Goal: Task Accomplishment & Management: Manage account settings

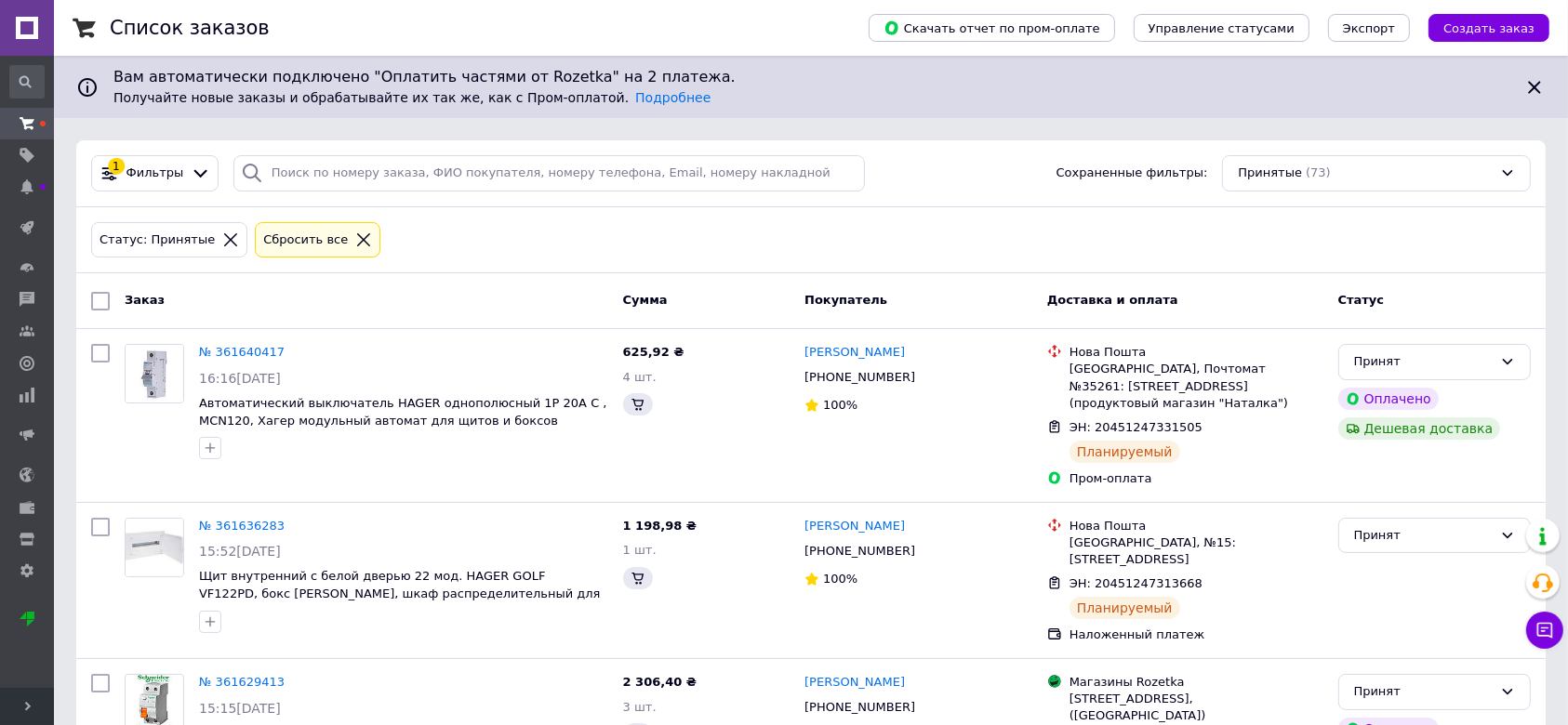
click at [17, 701] on span "Развернуть" at bounding box center [26, 707] width 53 height 37
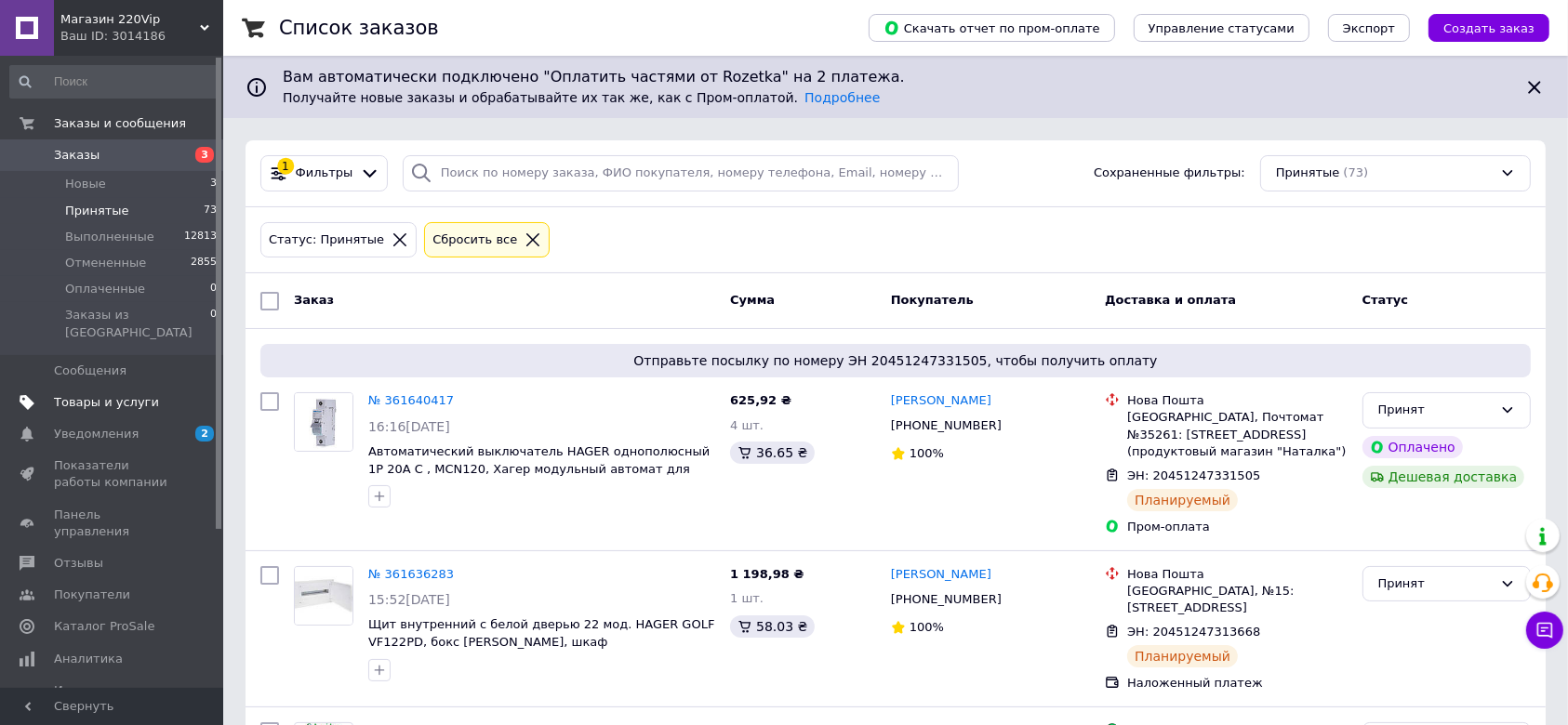
click at [156, 387] on link "Товары и услуги" at bounding box center [114, 402] width 227 height 32
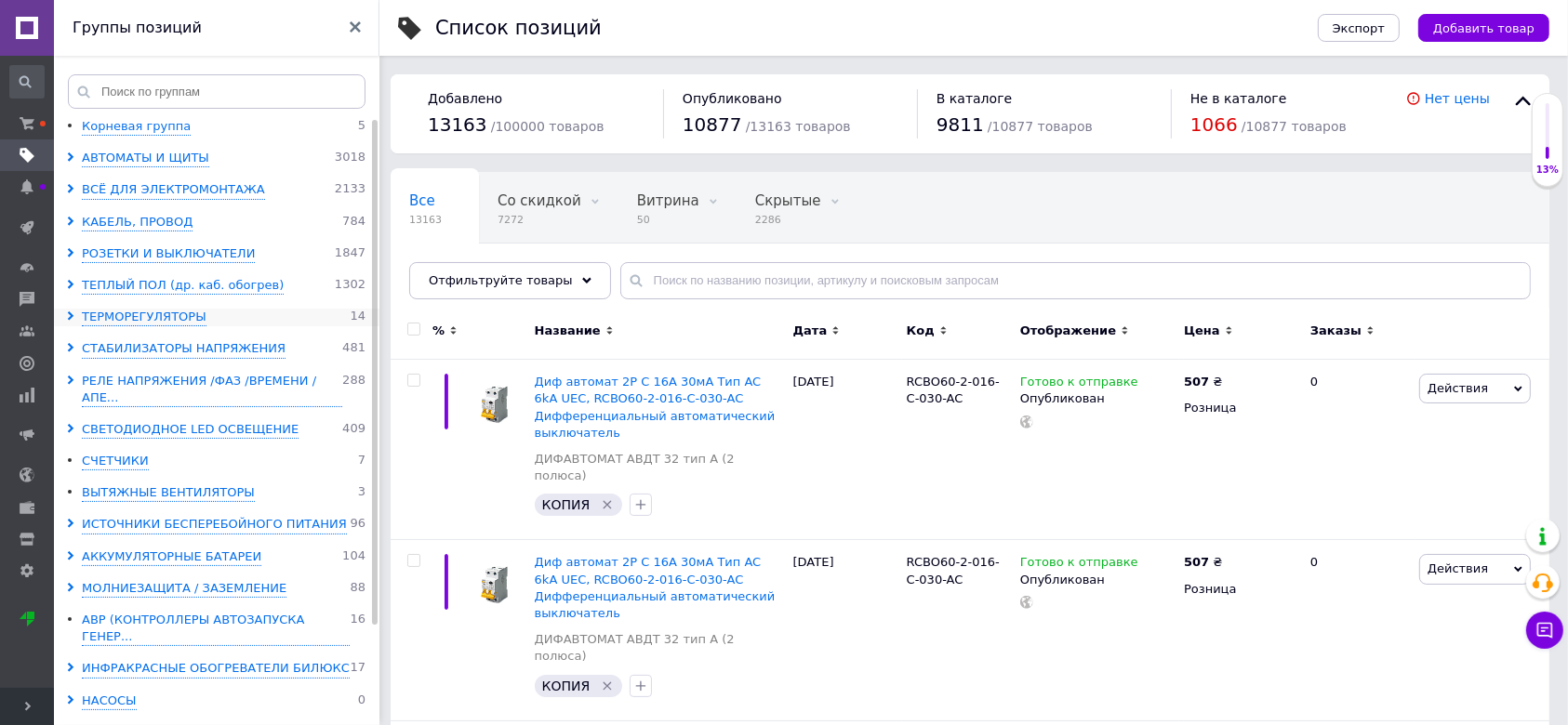
click at [72, 316] on use at bounding box center [71, 316] width 6 height 10
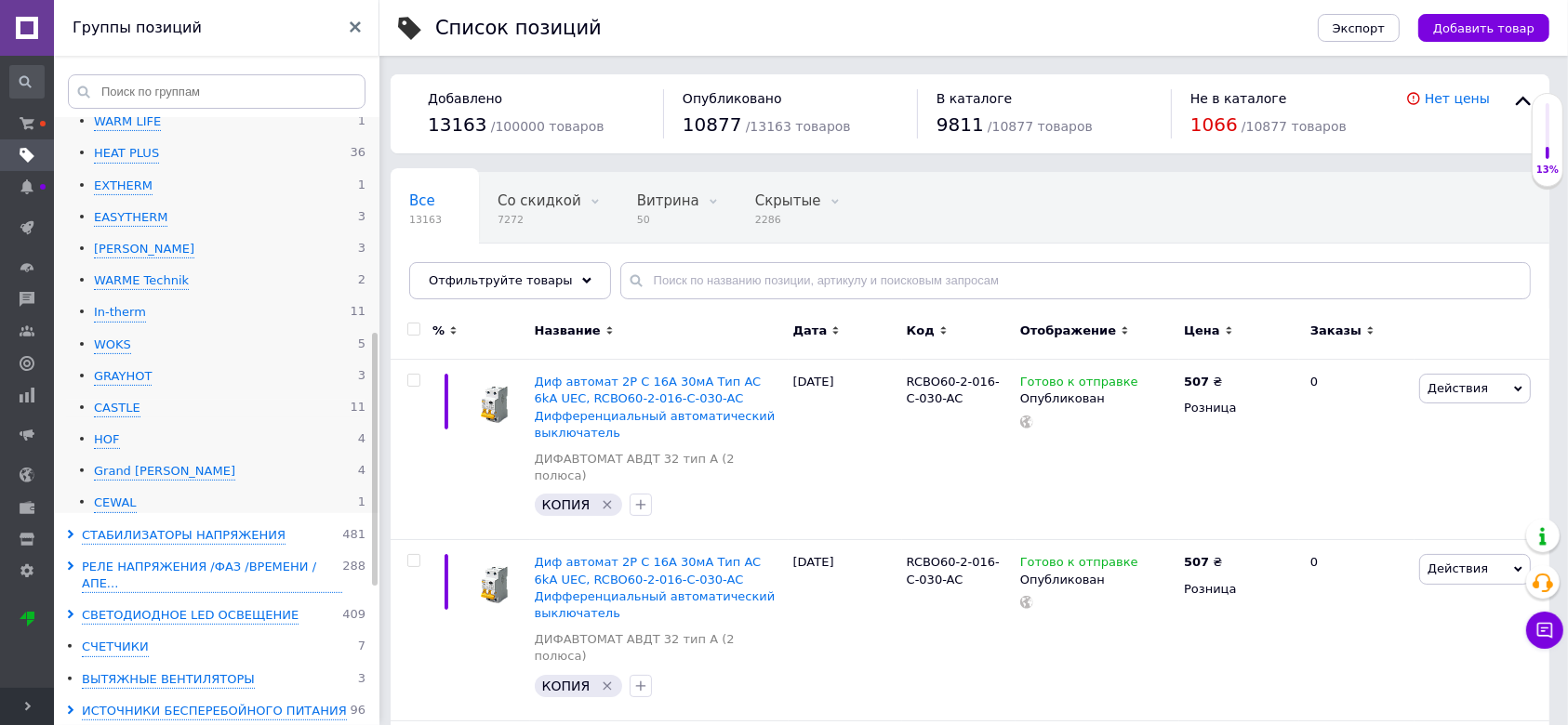
scroll to position [848, 0]
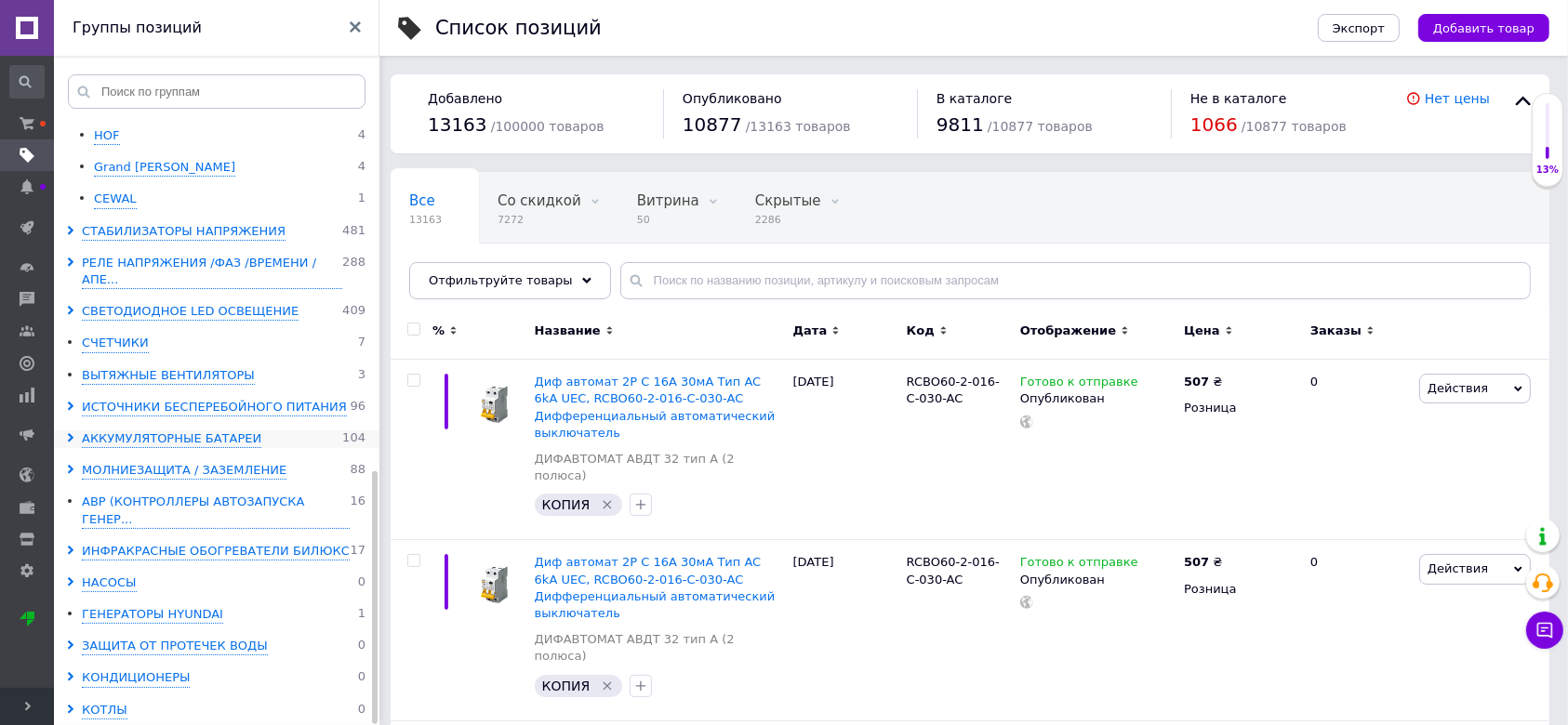
click at [73, 433] on use at bounding box center [71, 438] width 6 height 10
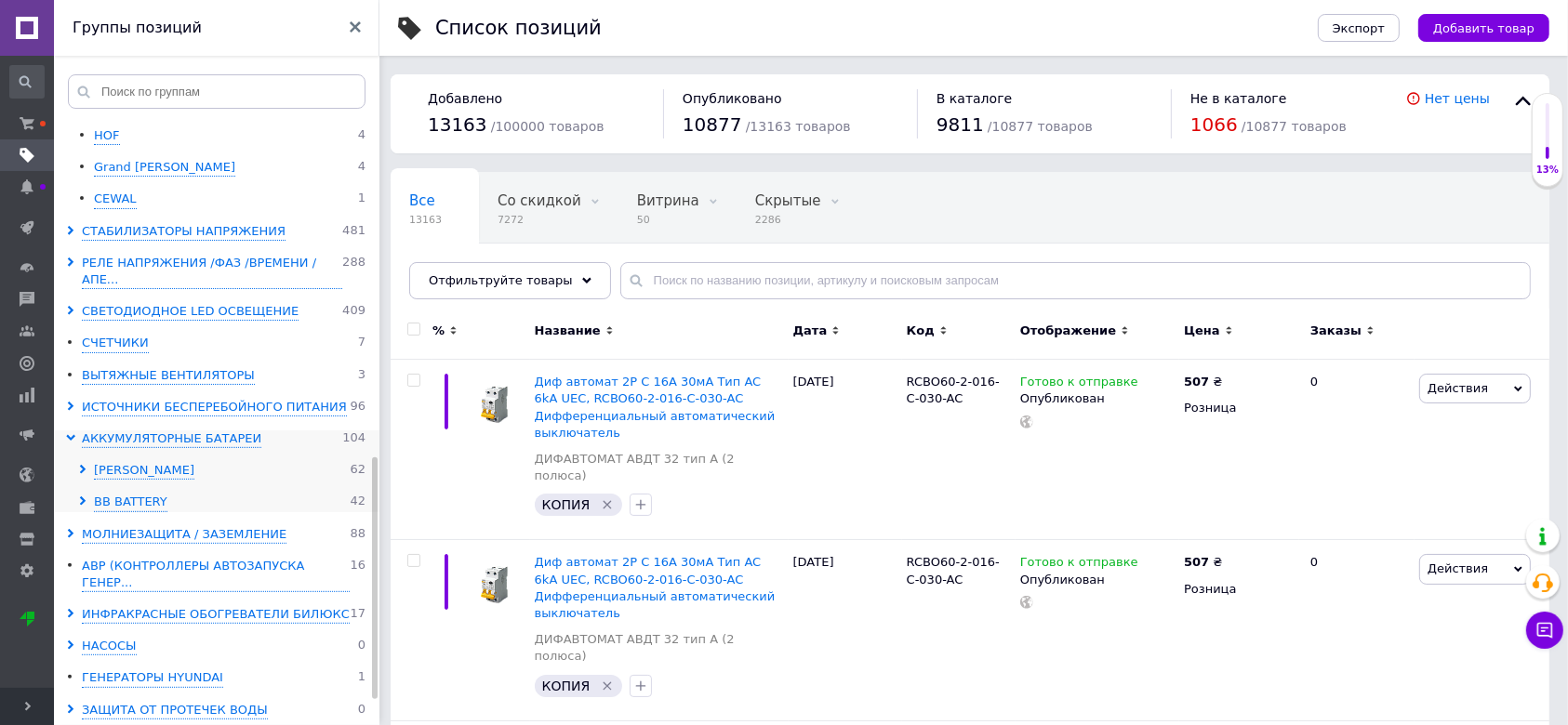
click at [82, 465] on use at bounding box center [83, 469] width 6 height 10
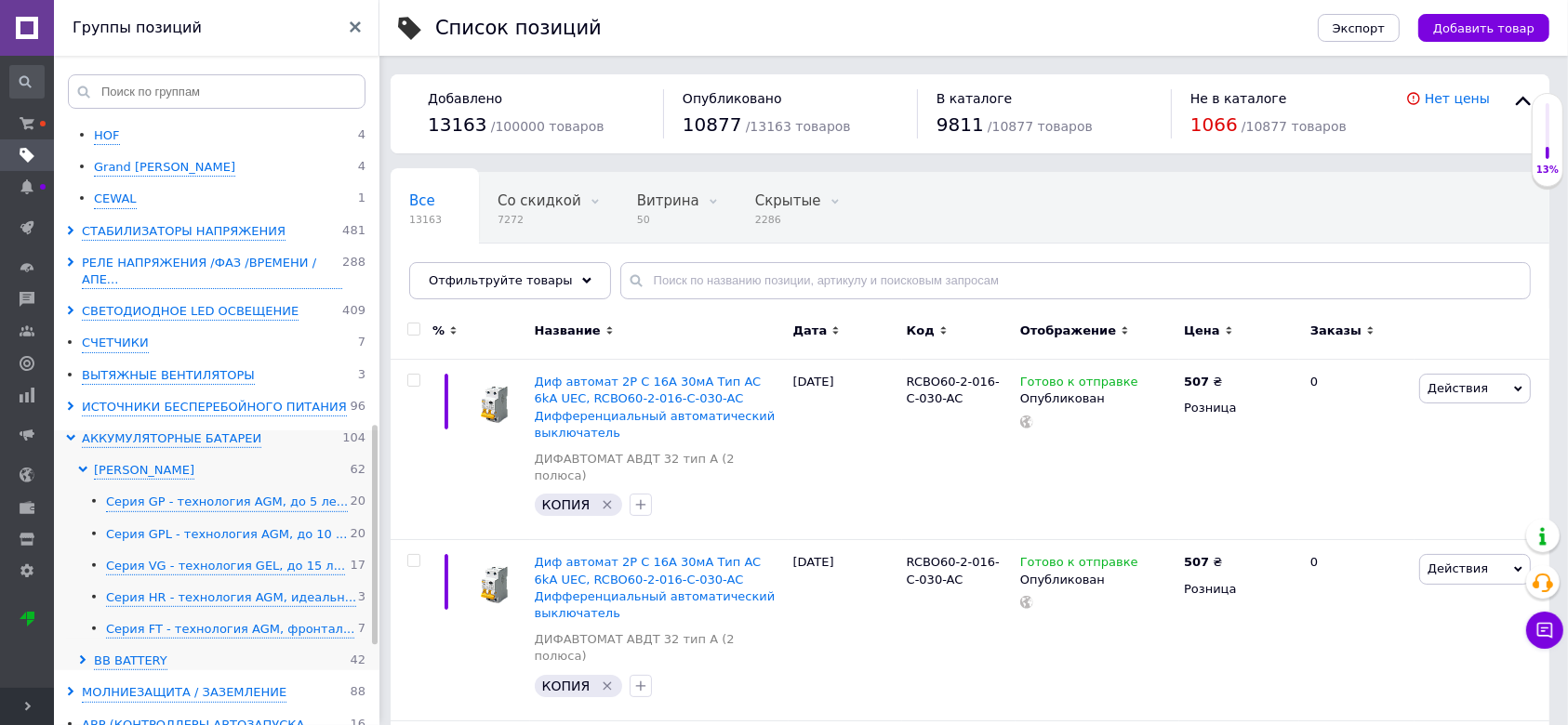
click at [179, 526] on div "Серия GPL - технология AGM, до 10 ..." at bounding box center [226, 535] width 241 height 17
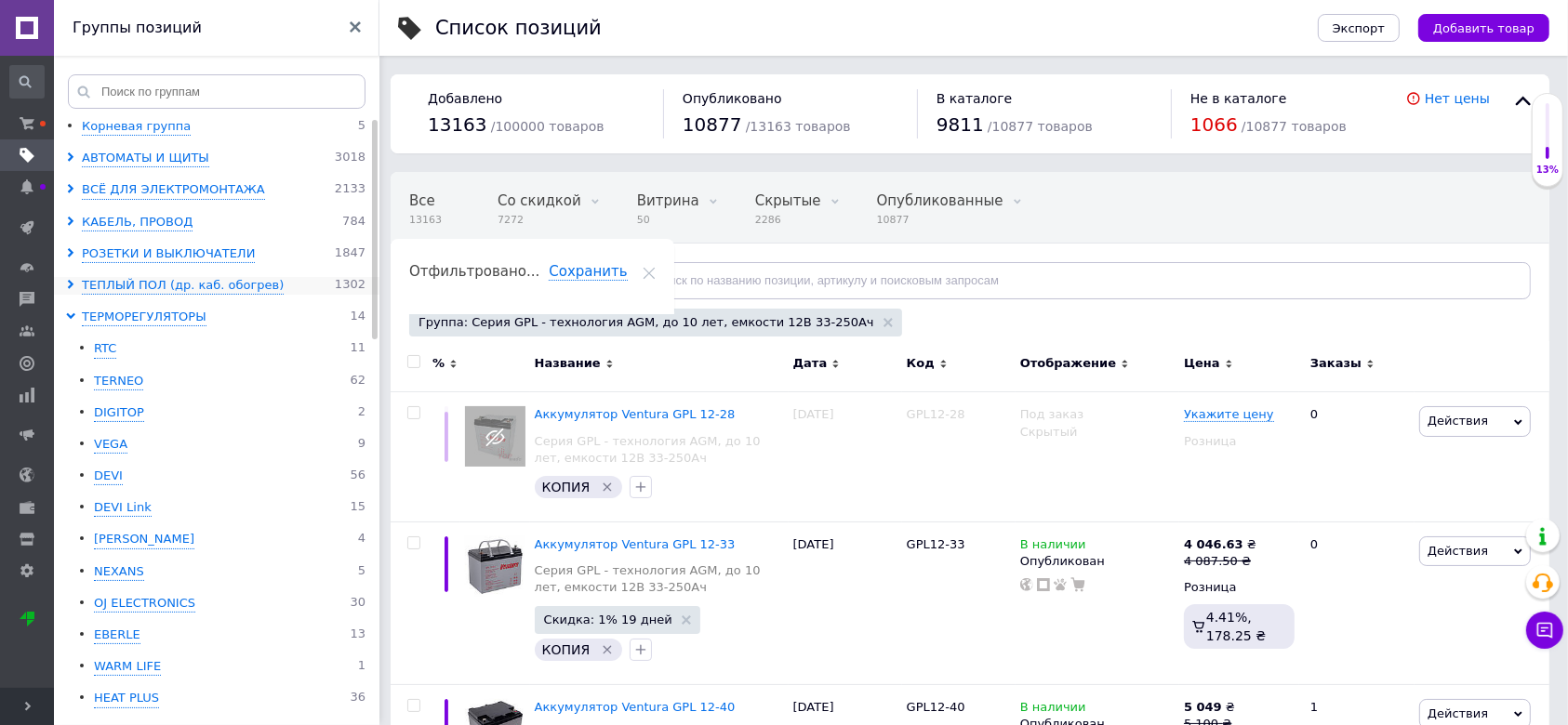
click at [77, 277] on span at bounding box center [74, 286] width 16 height 17
